Goal: Communication & Community: Answer question/provide support

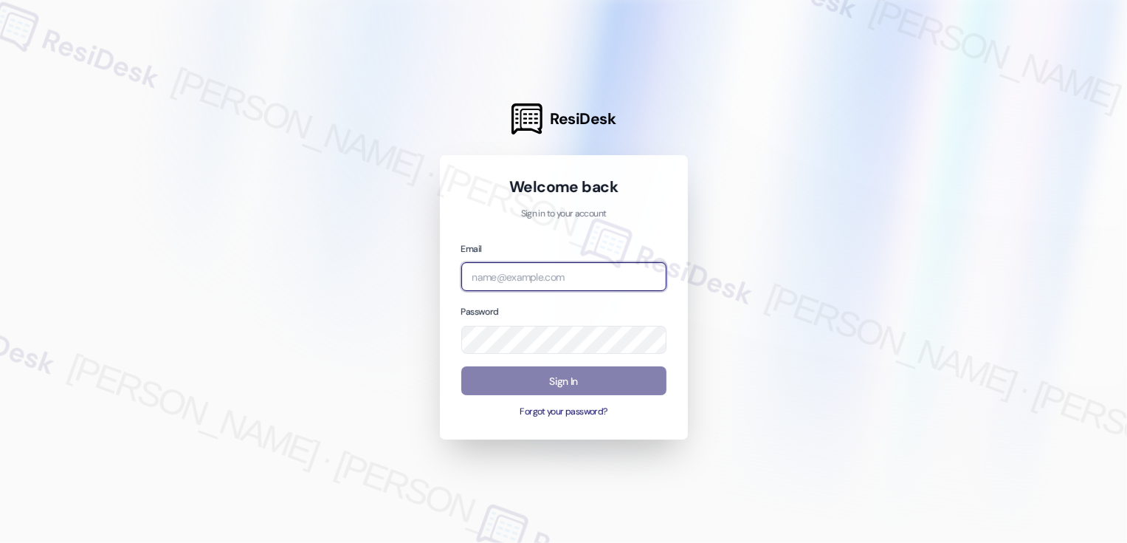
click at [507, 278] on input "email" at bounding box center [563, 276] width 205 height 29
type input "automated-surveys-boyd_wilson-resen.three@boyd_[DOMAIN_NAME]"
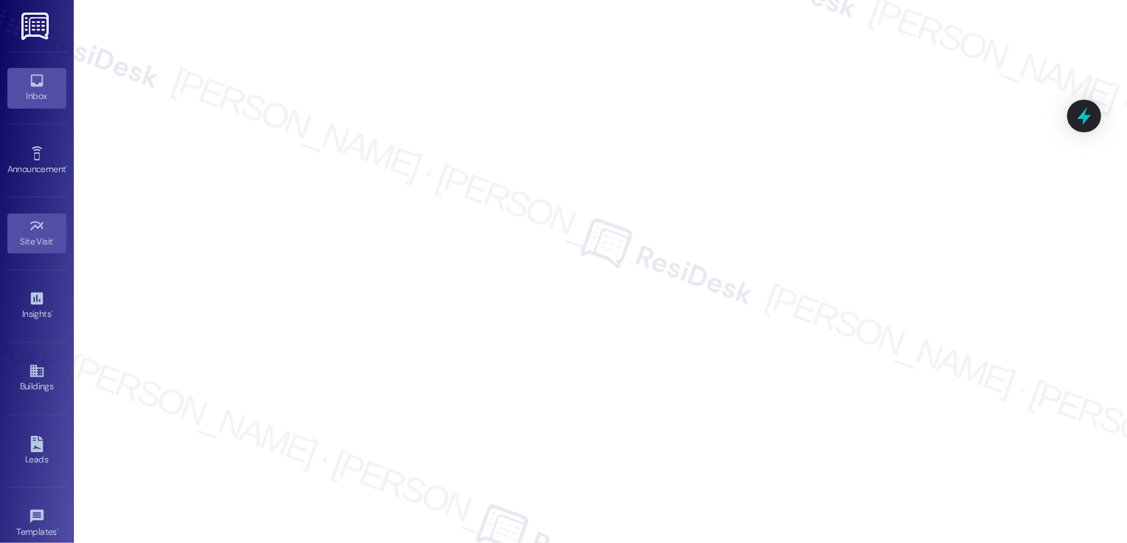
click at [25, 78] on link "Inbox" at bounding box center [36, 88] width 59 height 40
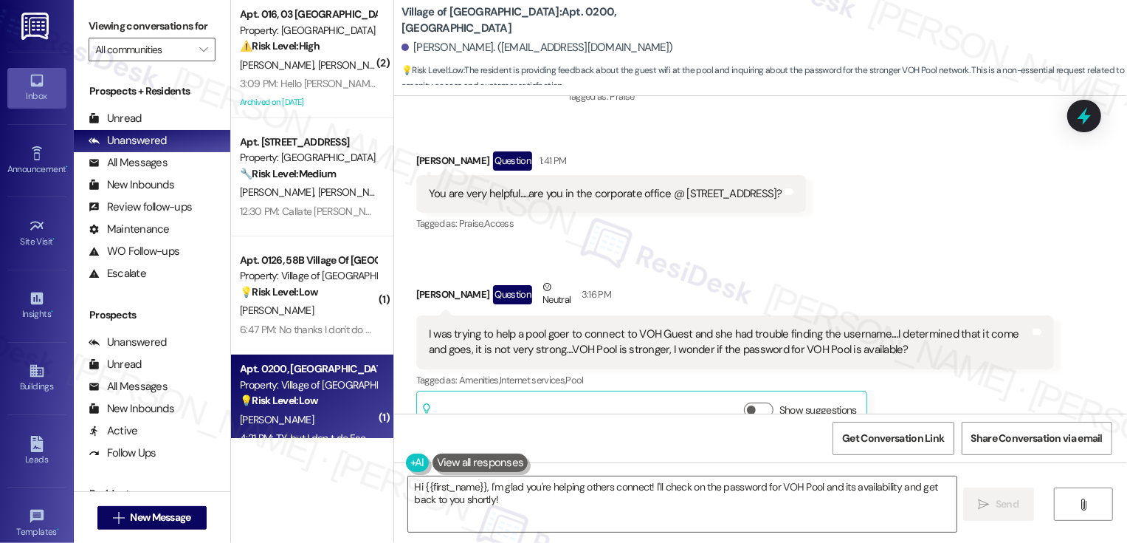
scroll to position [17462, 0]
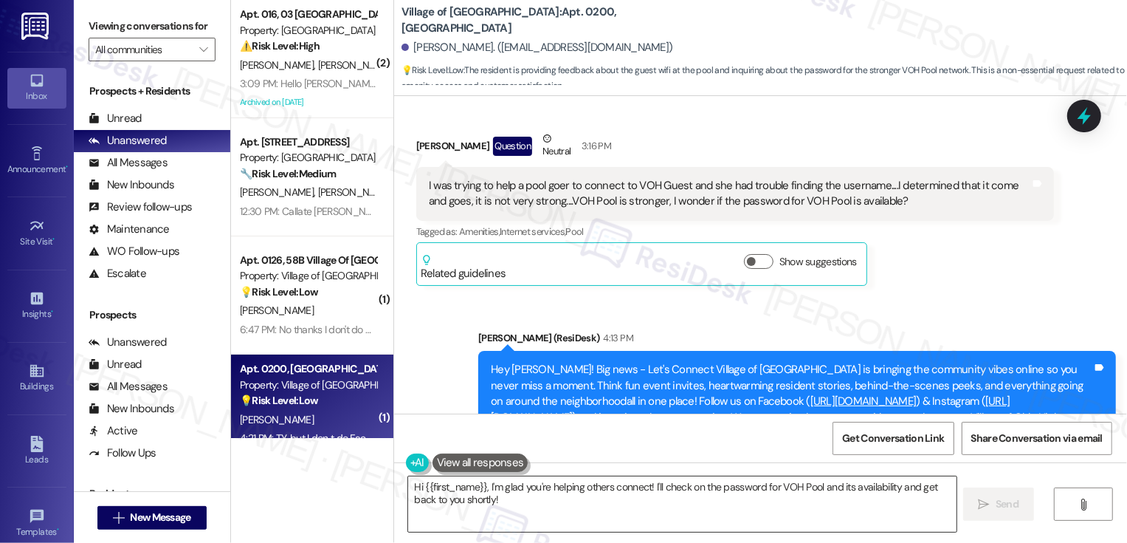
click at [580, 502] on textarea "Hi {{first_name}}, I'm glad you're helping others connect! I'll check on the pa…" at bounding box center [682, 503] width 549 height 55
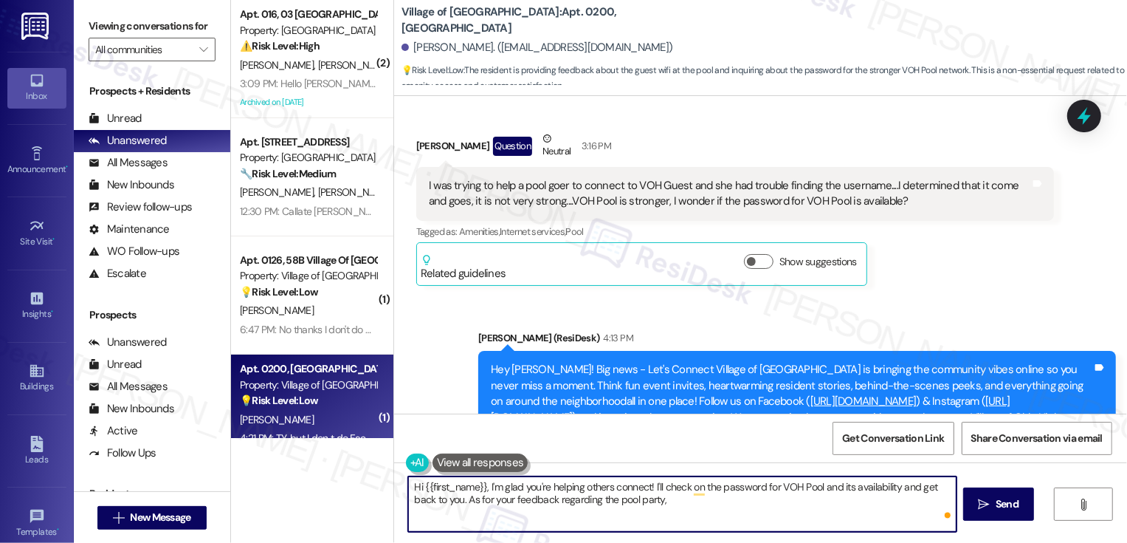
paste textarea "[URL][DOMAIN_NAME]"
paste textarea "We're working hard to offer events that appeal to the entire community, includi…"
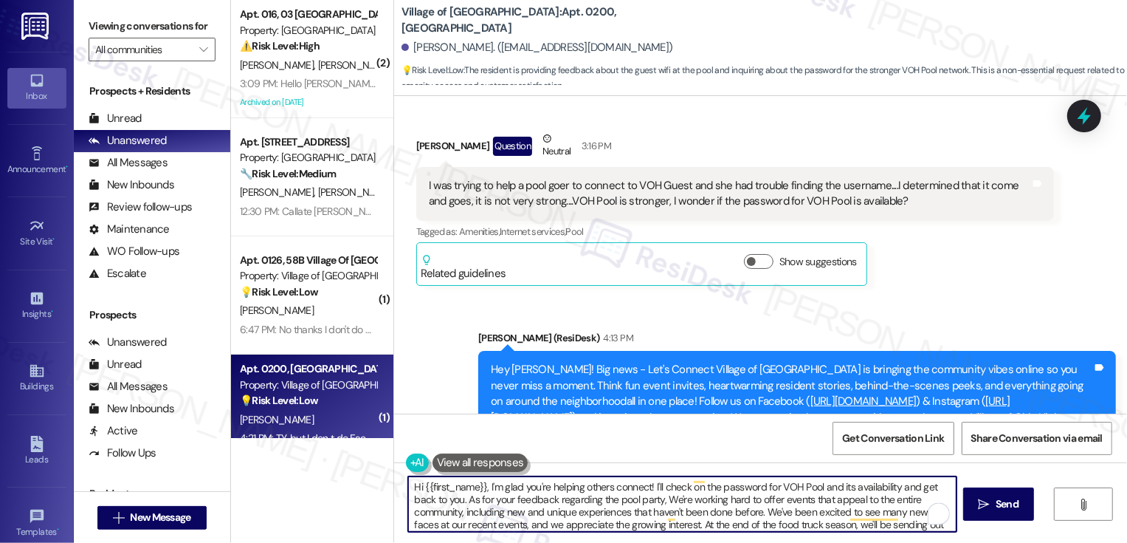
scroll to position [0, 0]
drag, startPoint x: 480, startPoint y: 484, endPoint x: 379, endPoint y: 478, distance: 101.3
click at [379, 478] on div "( 2 ) Apt. 016, 03 [GEOGRAPHIC_DATA] Property: [GEOGRAPHIC_DATA] ⚠️ Risk Level:…" at bounding box center [679, 271] width 896 height 543
click at [906, 484] on textarea "I'm glad you're helping others connect! I'll check on the password for VOH Pool…" at bounding box center [682, 503] width 549 height 55
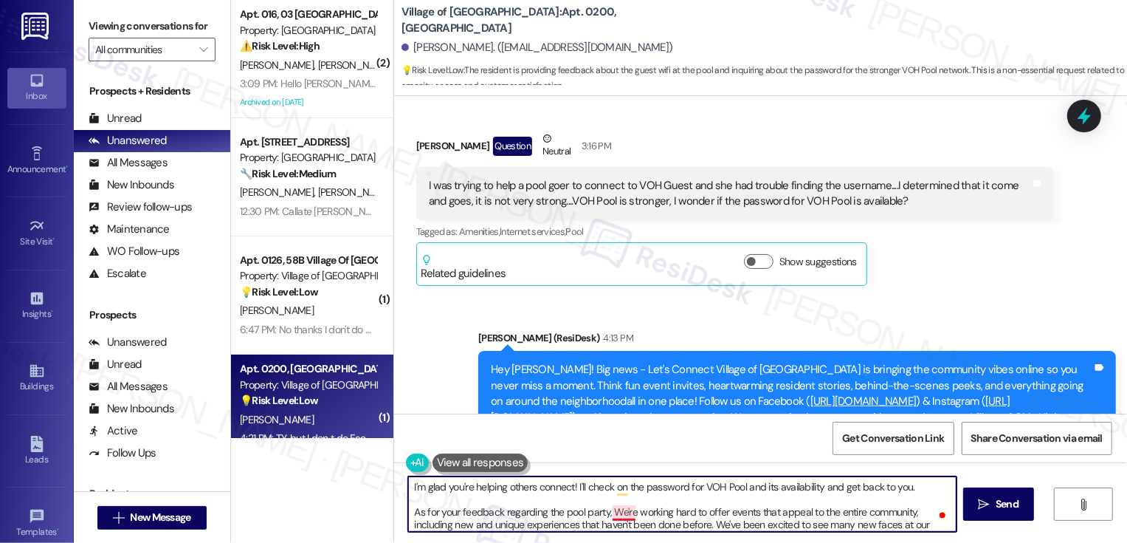
click at [609, 512] on textarea "I'm glad you're helping others connect! I'll check on the password for VOH Pool…" at bounding box center [682, 503] width 549 height 55
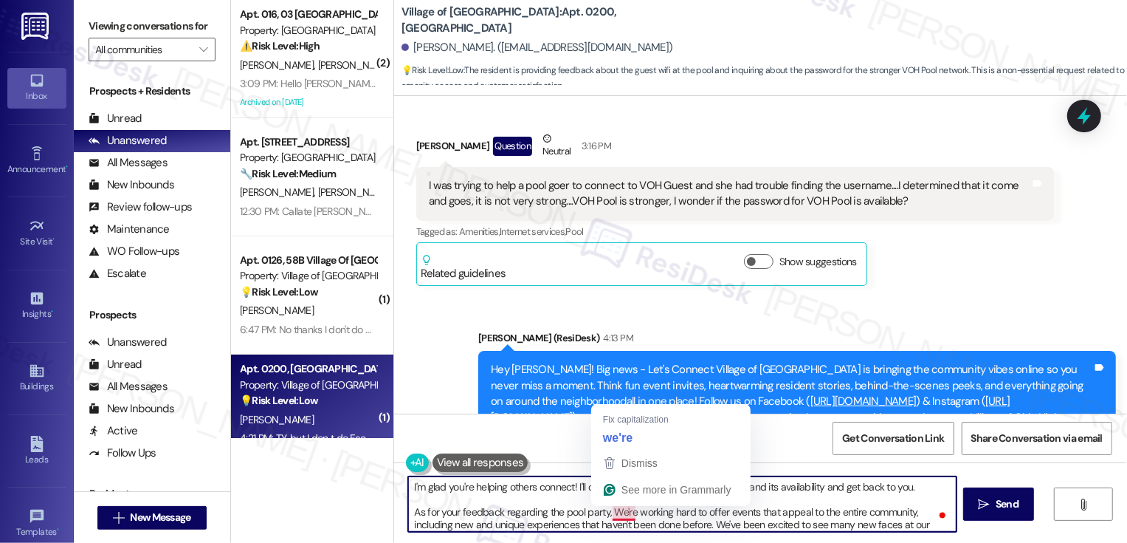
click at [609, 512] on textarea "I'm glad you're helping others connect! I'll check on the password for VOH Pool…" at bounding box center [682, 503] width 549 height 55
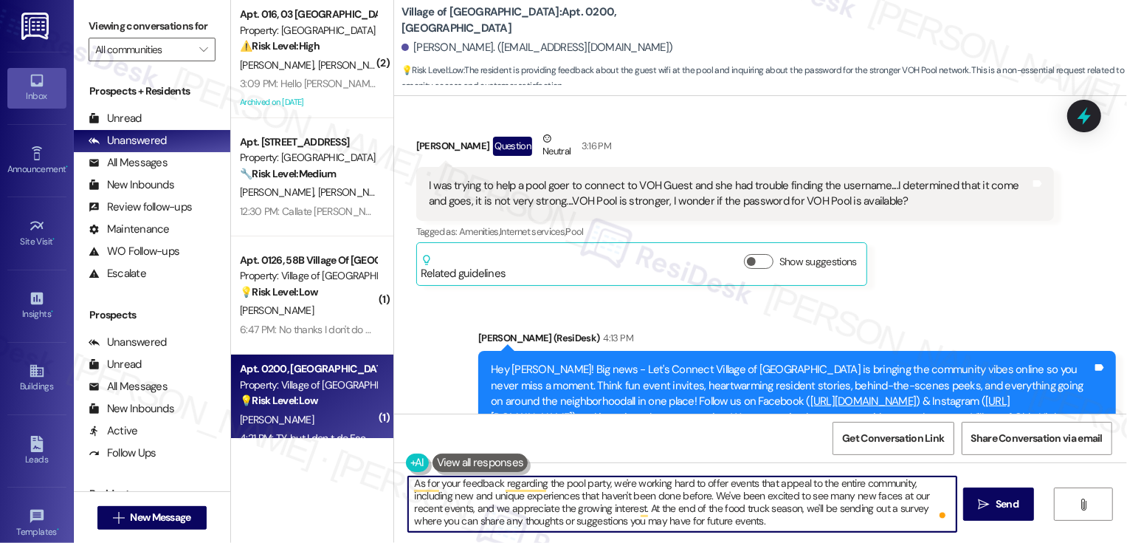
scroll to position [23, 0]
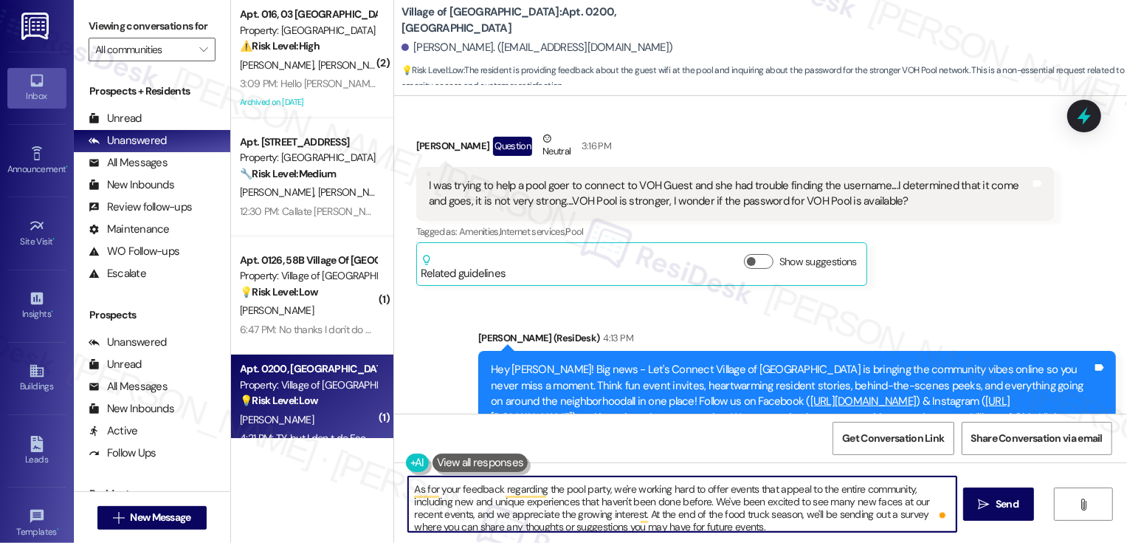
click at [776, 523] on textarea "I'm glad you're helping others connect! I'll check on the password for VOH Pool…" at bounding box center [682, 503] width 549 height 55
click at [608, 486] on textarea "I'm glad you're helping others connect! I'll check on the password for VOH Pool…" at bounding box center [682, 503] width 549 height 55
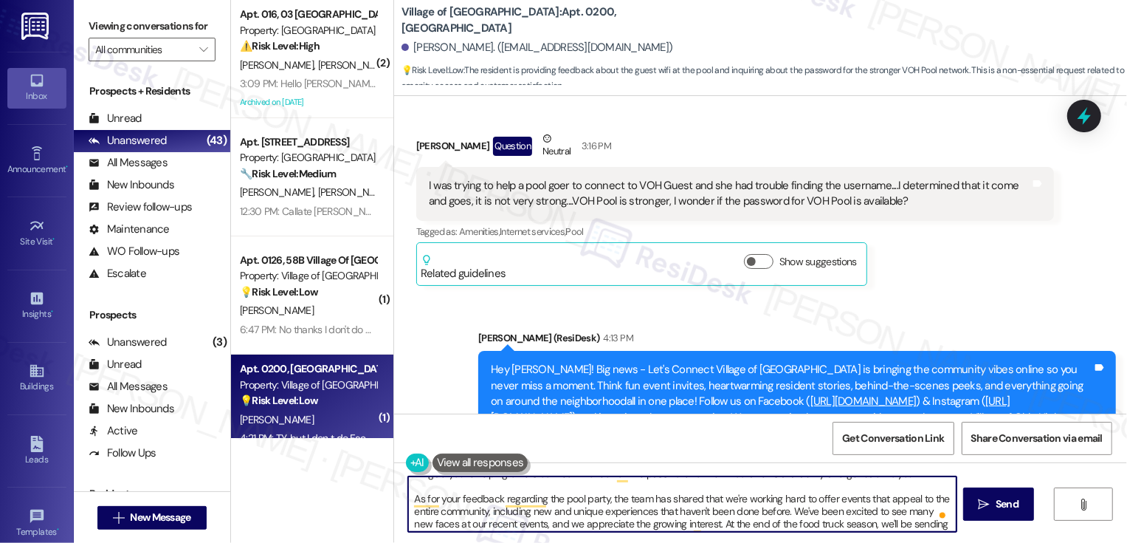
scroll to position [0, 0]
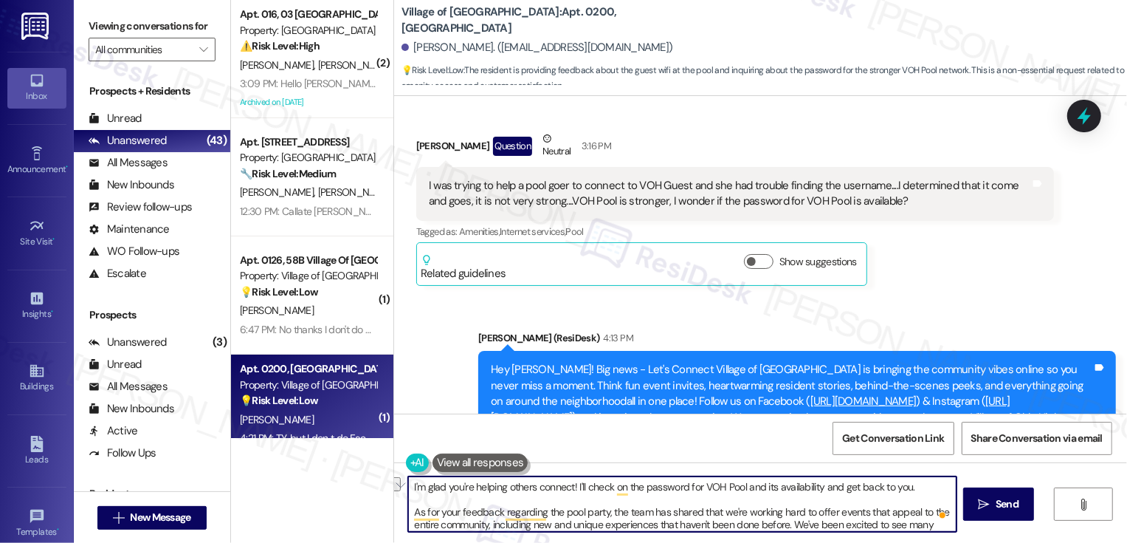
drag, startPoint x: 732, startPoint y: 489, endPoint x: 644, endPoint y: 512, distance: 91.5
click at [644, 512] on textarea "I'm glad you're helping others connect! I'll check on the password for VOH Pool…" at bounding box center [682, 503] width 549 height 55
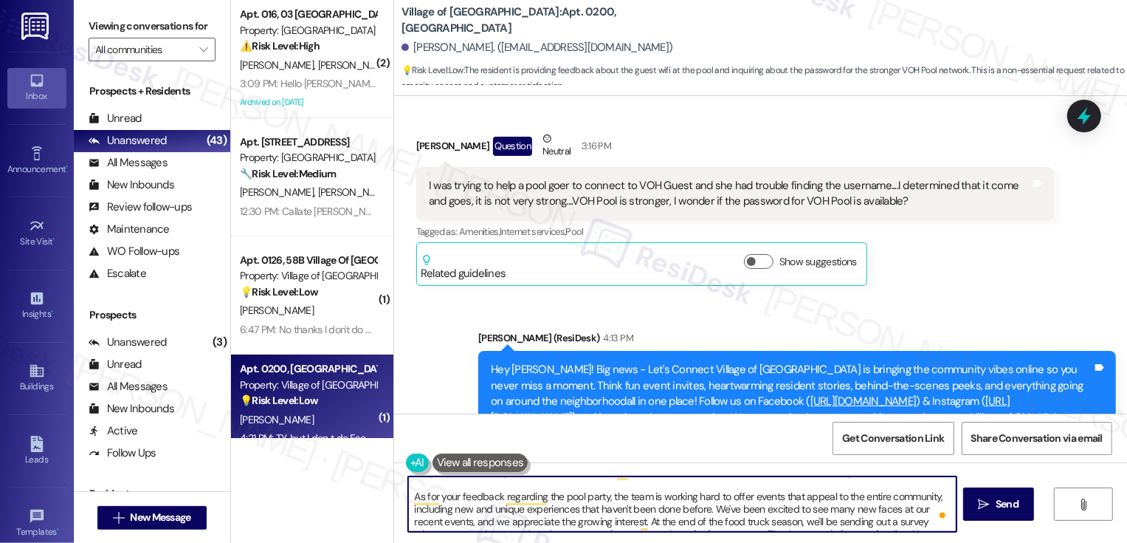
click at [711, 508] on textarea "I'm glad you're helping others connect! I'll check on the password for VOH Pool…" at bounding box center [682, 503] width 549 height 55
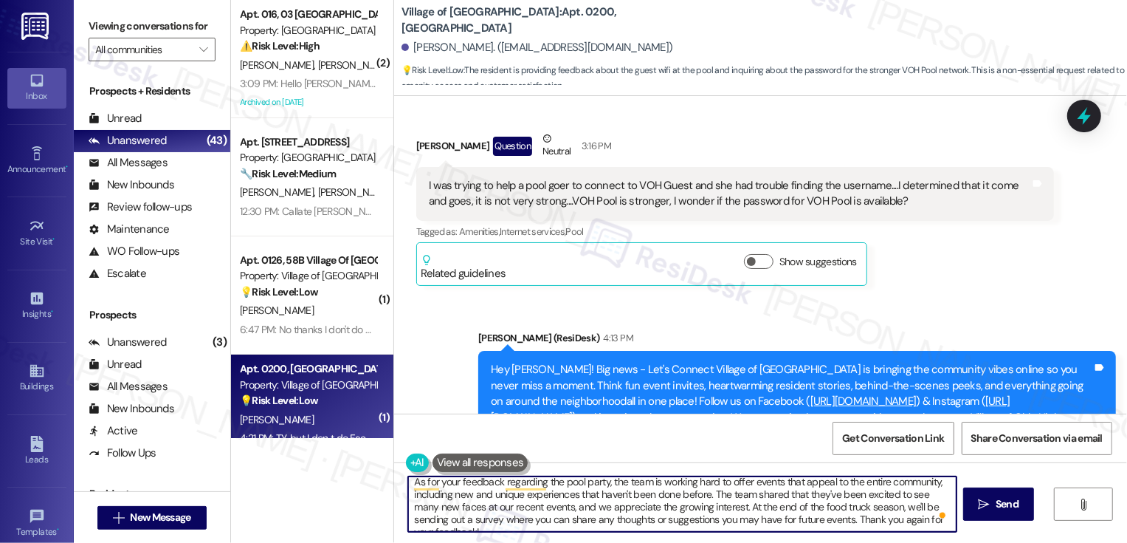
click at [469, 509] on textarea "I'm glad you're helping others connect! I'll check on the password for VOH Pool…" at bounding box center [682, 503] width 549 height 55
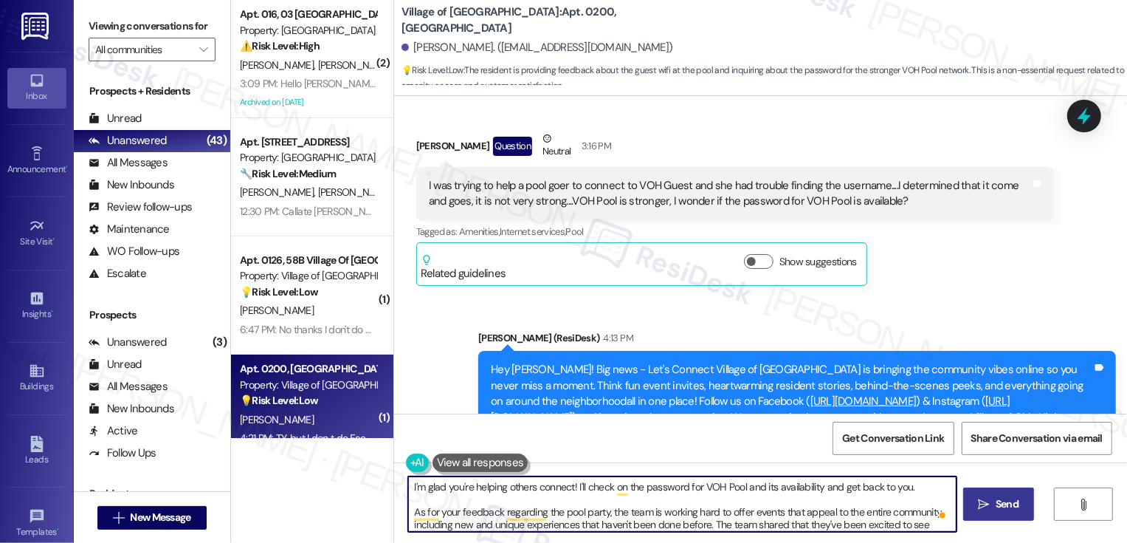
type textarea "I'm glad you're helping others connect! I'll check on the password for VOH Pool…"
click at [994, 512] on span "Send" at bounding box center [1007, 504] width 29 height 16
